Goal: Information Seeking & Learning: Learn about a topic

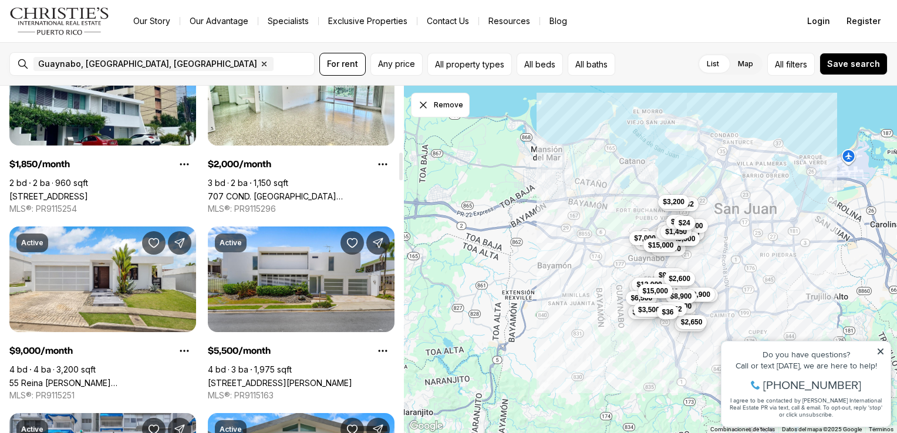
scroll to position [855, 0]
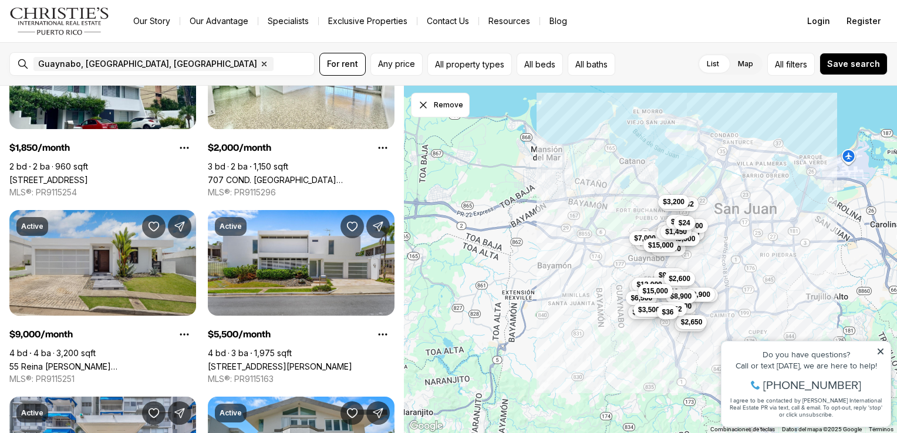
click at [66, 362] on link "55 Reina [PERSON_NAME][GEOGRAPHIC_DATA], [GEOGRAPHIC_DATA] PR, 00969" at bounding box center [102, 367] width 187 height 10
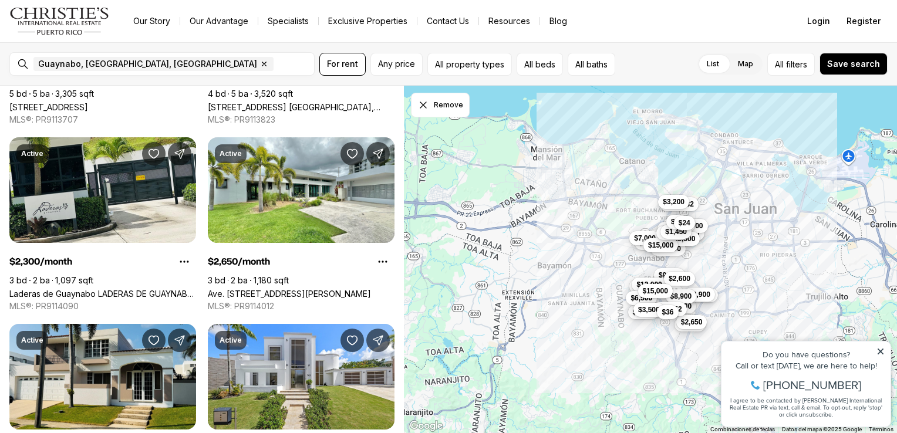
scroll to position [2049, 0]
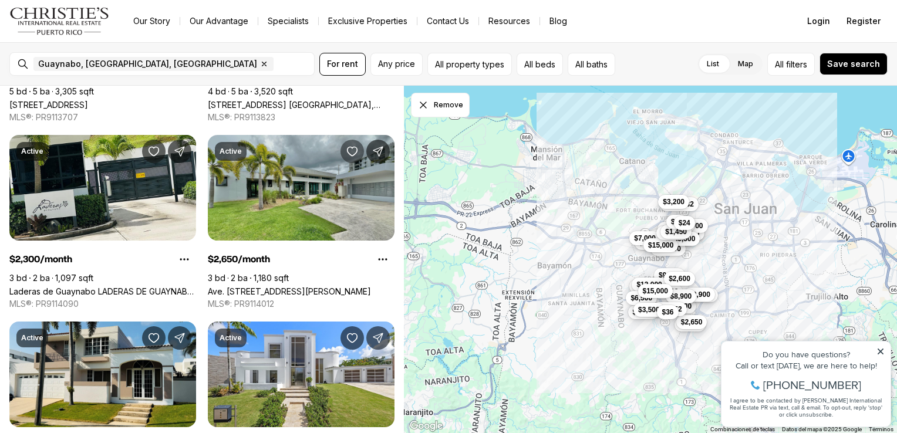
click at [351, 154] on icon "Save Property: Ave. San Ignacio FRAILES #B101" at bounding box center [352, 151] width 10 height 9
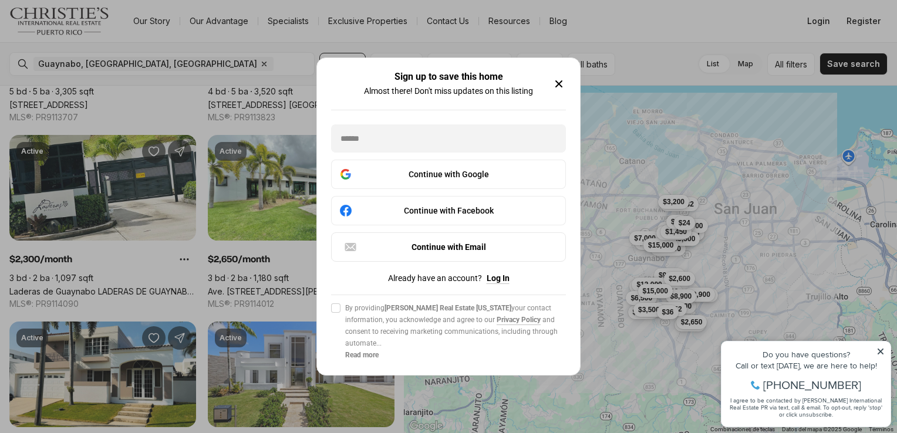
click at [559, 80] on icon "button" at bounding box center [559, 84] width 14 height 14
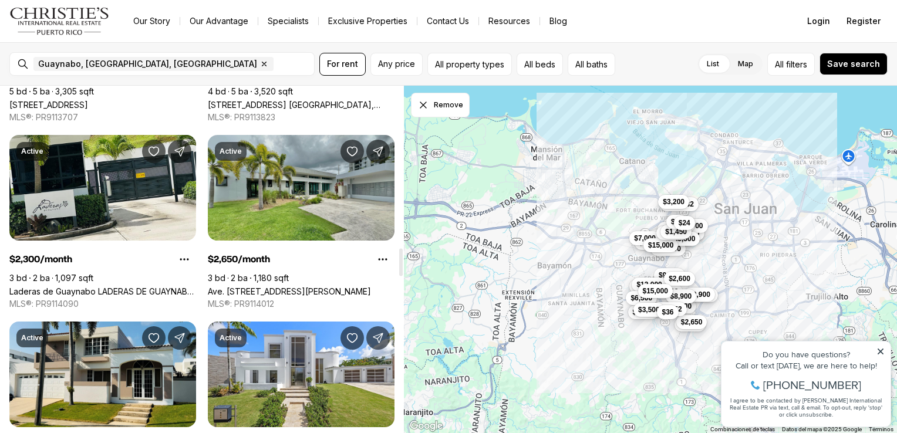
click at [286, 286] on link "Ave. [STREET_ADDRESS][PERSON_NAME]" at bounding box center [289, 291] width 163 height 10
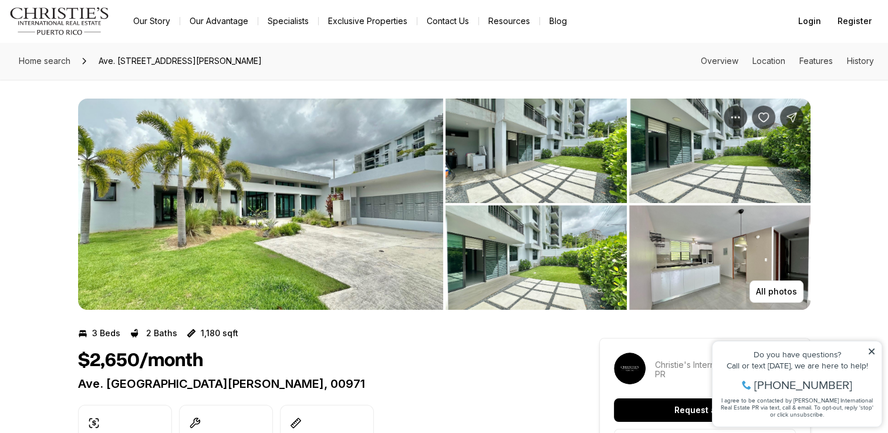
click at [508, 147] on img "View image gallery" at bounding box center [535, 151] width 181 height 104
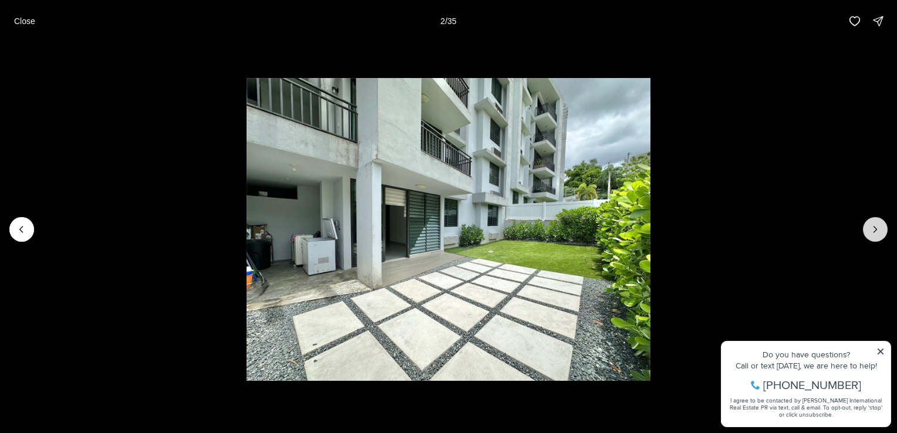
click at [877, 230] on icon "Next slide" at bounding box center [875, 230] width 12 height 12
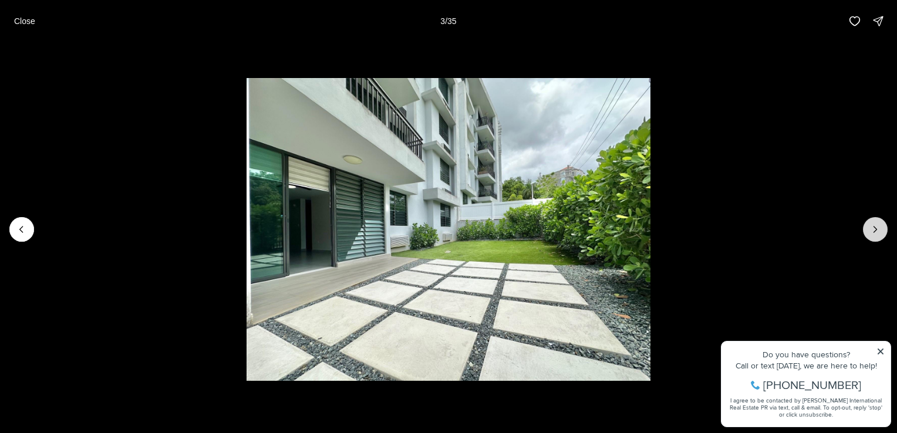
click at [877, 230] on icon "Next slide" at bounding box center [875, 230] width 12 height 12
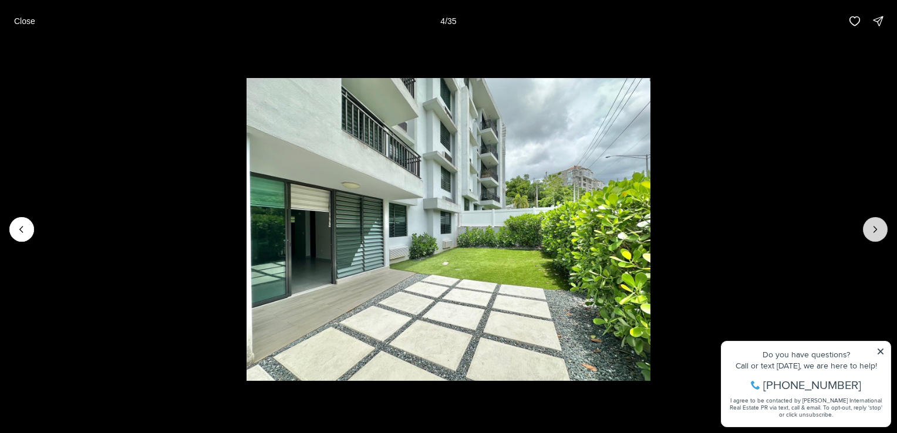
click at [877, 230] on icon "Next slide" at bounding box center [875, 230] width 12 height 12
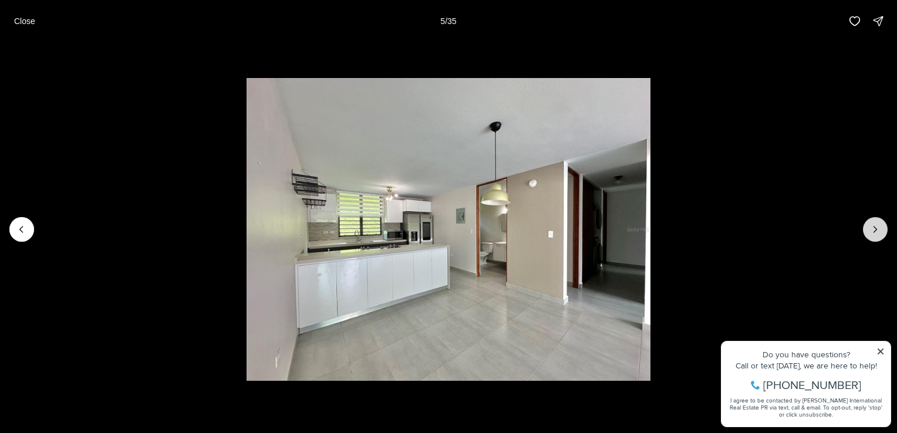
click at [877, 230] on icon "Next slide" at bounding box center [875, 230] width 12 height 12
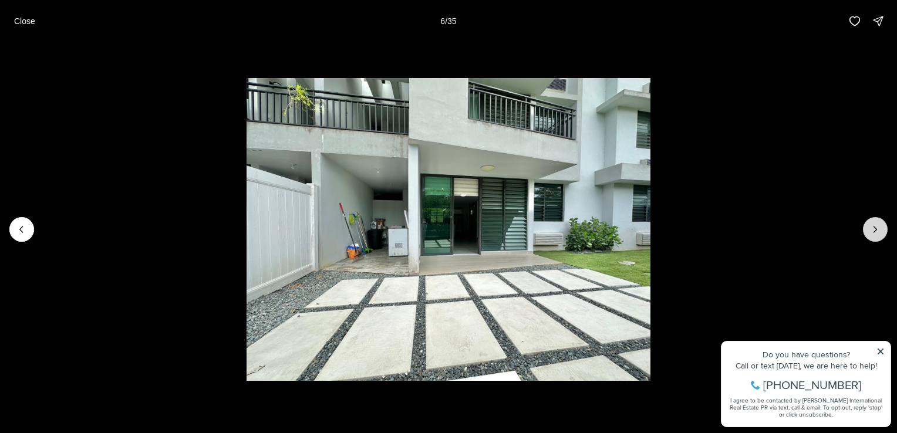
click at [877, 230] on icon "Next slide" at bounding box center [875, 230] width 12 height 12
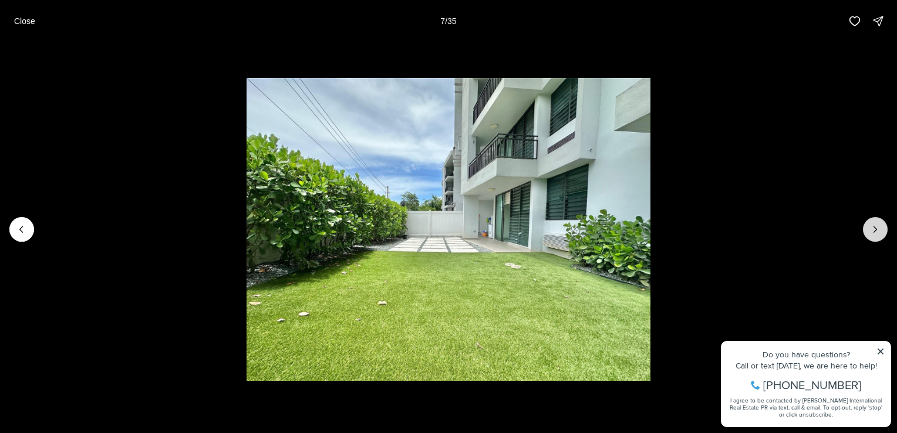
click at [877, 230] on icon "Next slide" at bounding box center [875, 230] width 12 height 12
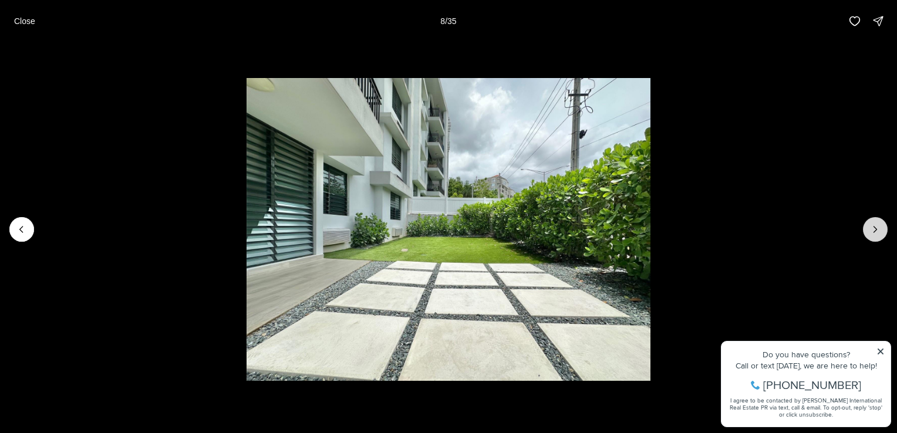
click at [877, 230] on icon "Next slide" at bounding box center [875, 230] width 12 height 12
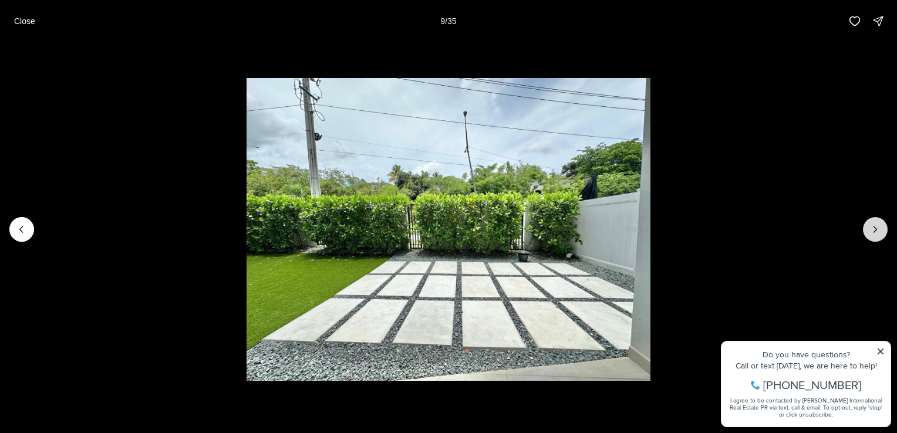
click at [877, 230] on icon "Next slide" at bounding box center [875, 230] width 12 height 12
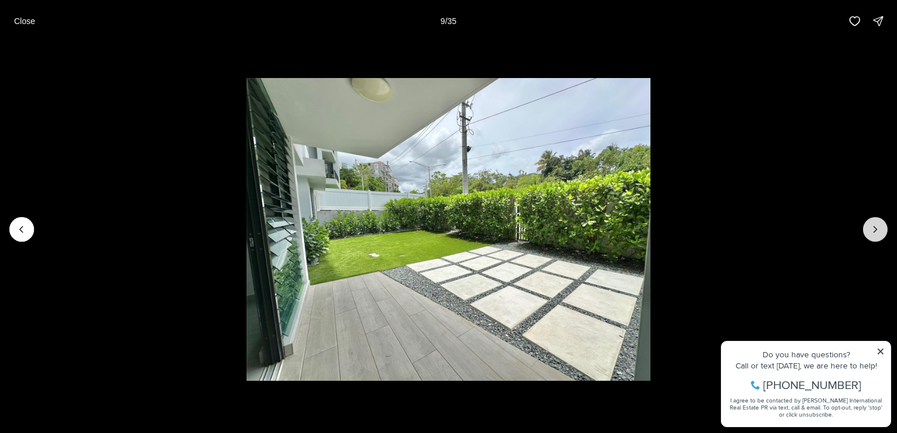
click at [877, 230] on icon "Next slide" at bounding box center [875, 230] width 12 height 12
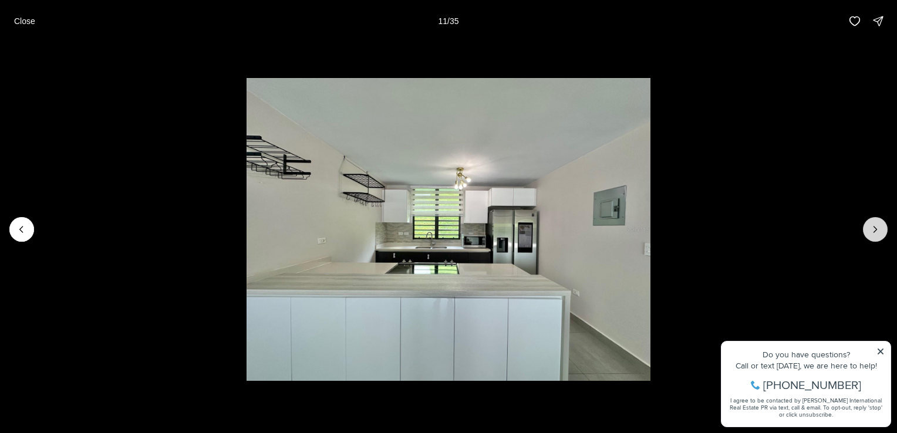
click at [877, 230] on icon "Next slide" at bounding box center [875, 230] width 12 height 12
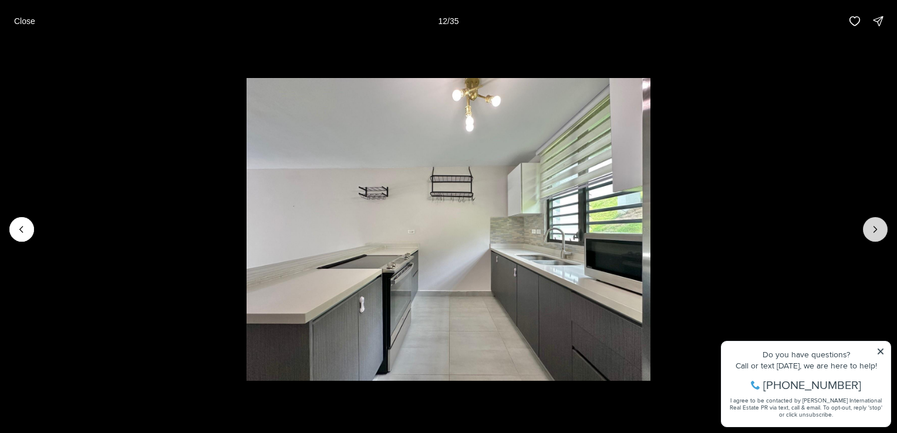
click at [877, 230] on icon "Next slide" at bounding box center [875, 230] width 12 height 12
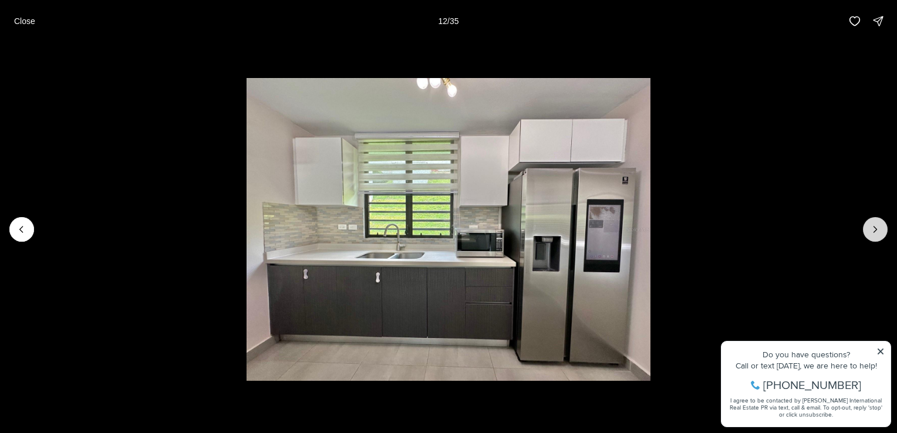
click at [877, 230] on icon "Next slide" at bounding box center [875, 230] width 12 height 12
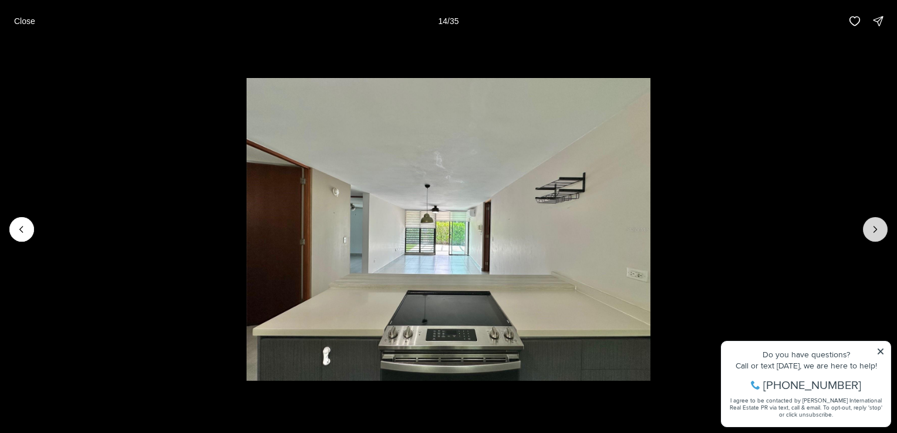
click at [877, 230] on icon "Next slide" at bounding box center [875, 230] width 12 height 12
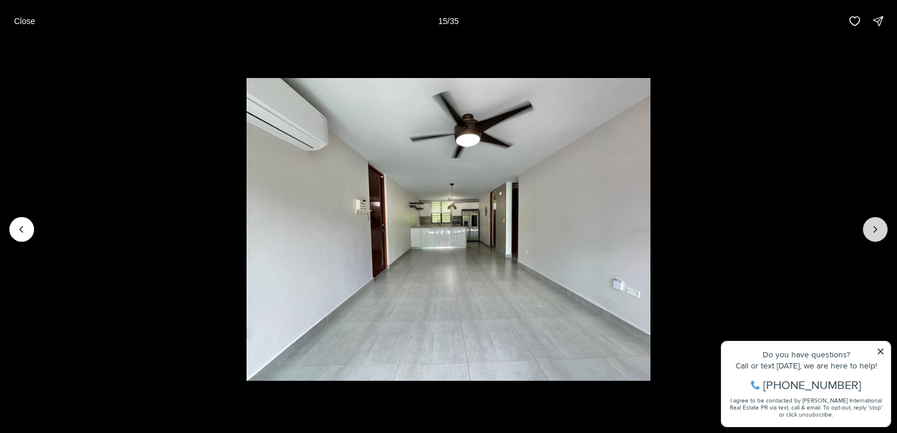
click at [877, 230] on icon "Next slide" at bounding box center [875, 230] width 12 height 12
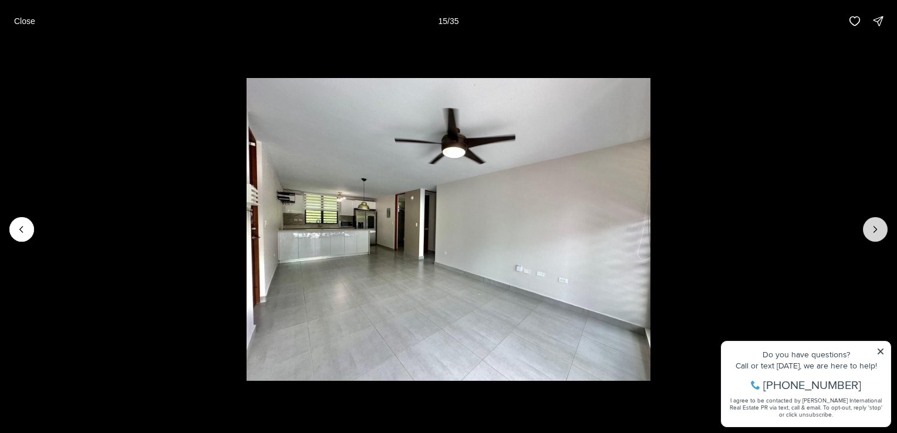
click at [877, 230] on icon "Next slide" at bounding box center [875, 230] width 12 height 12
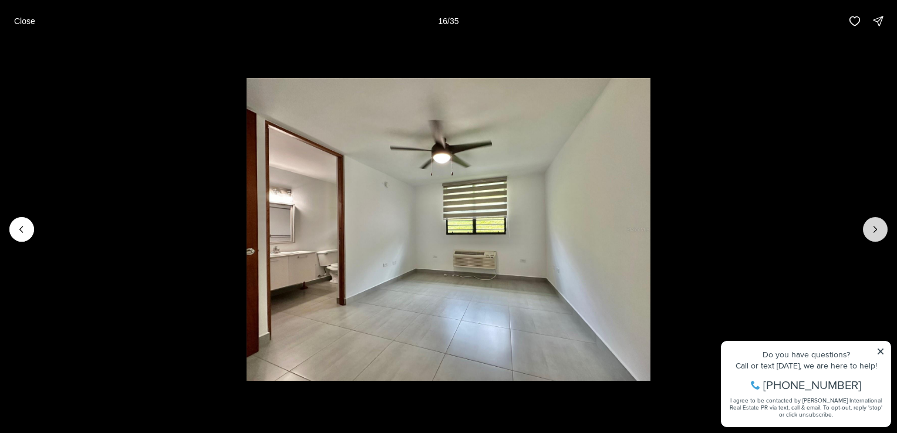
click at [877, 230] on icon "Next slide" at bounding box center [875, 230] width 12 height 12
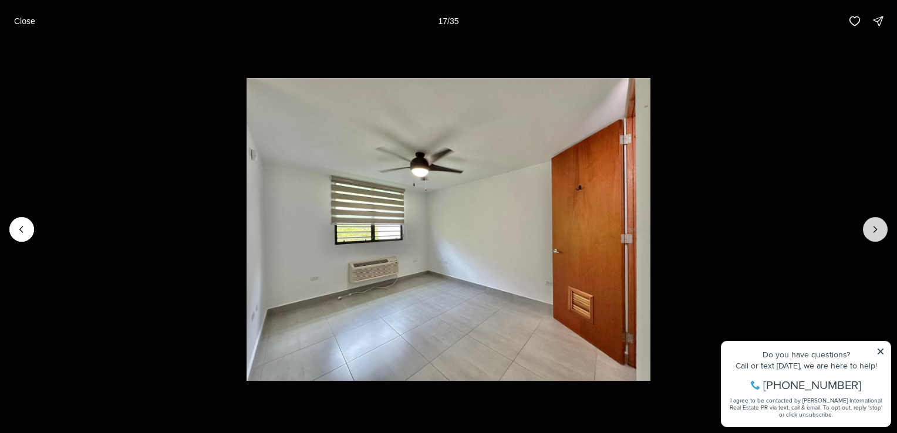
click at [877, 230] on icon "Next slide" at bounding box center [875, 230] width 12 height 12
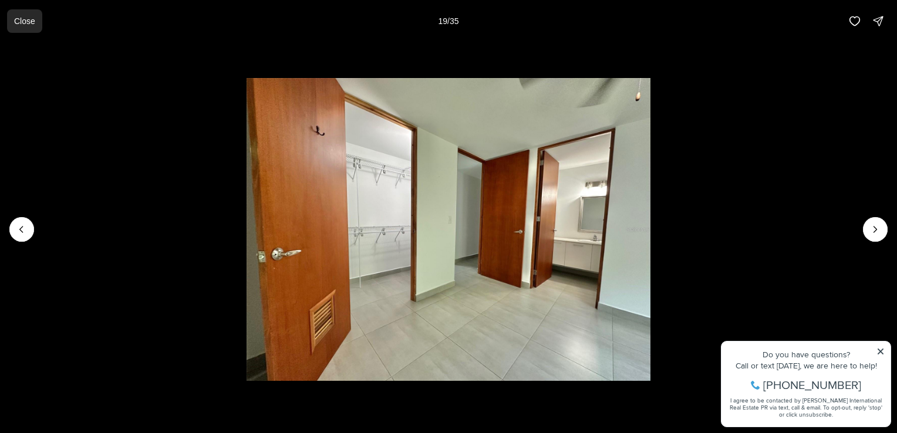
click at [26, 19] on p "Close" at bounding box center [24, 20] width 21 height 9
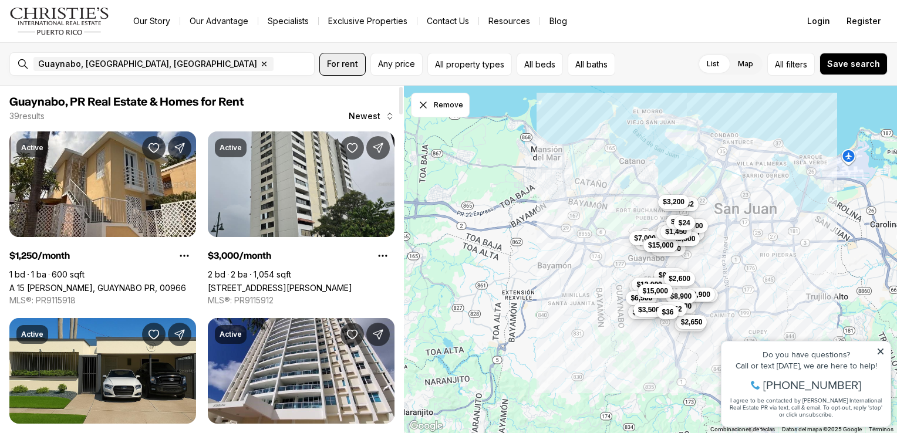
click at [352, 64] on span "For rent" at bounding box center [342, 63] width 31 height 9
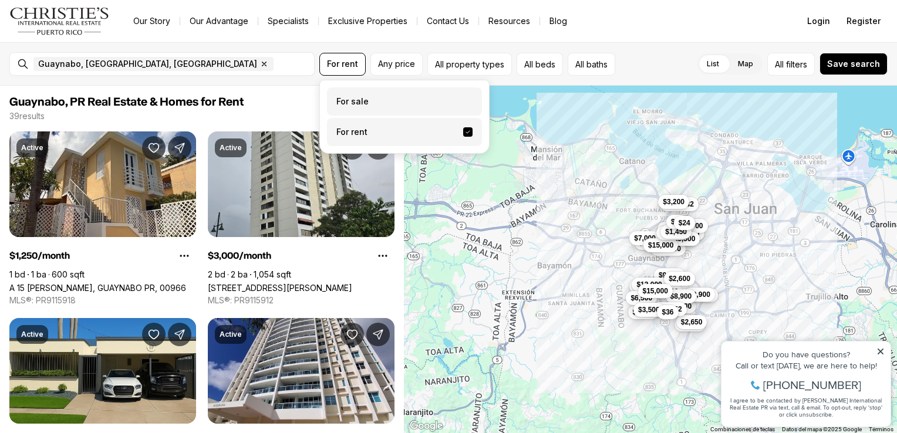
click at [373, 109] on label "For sale" at bounding box center [404, 101] width 155 height 28
click at [463, 97] on button "For sale" at bounding box center [467, 97] width 9 height 0
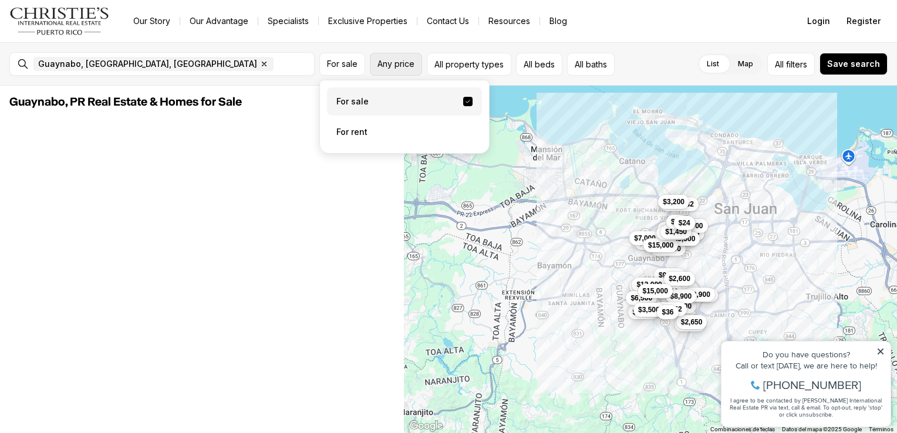
click at [390, 66] on span "Any price" at bounding box center [395, 63] width 37 height 9
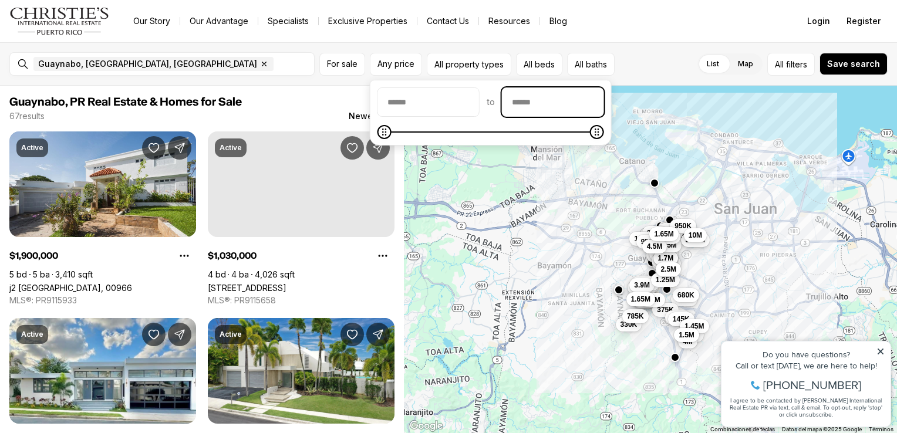
click at [565, 103] on input "priceMax" at bounding box center [552, 102] width 101 height 28
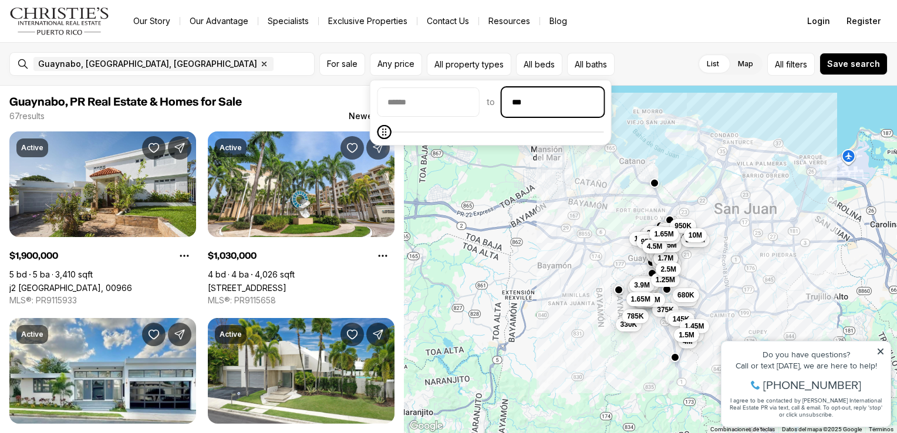
type input "**"
type input "********"
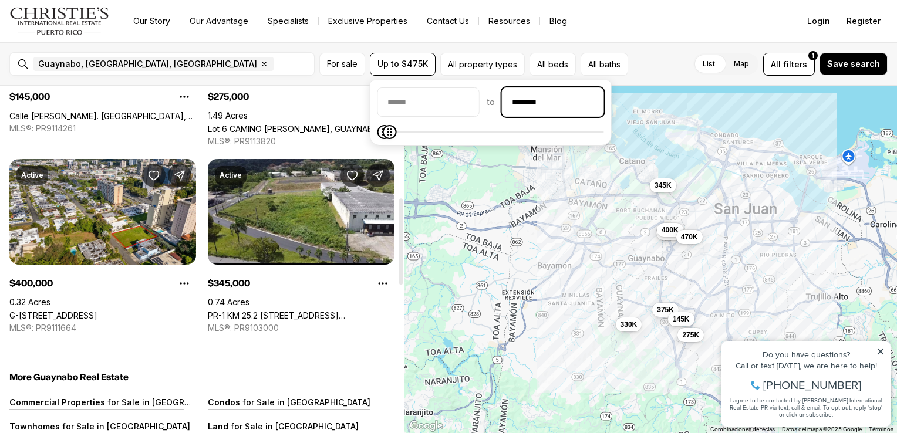
scroll to position [451, 0]
